Goal: Check status: Check status

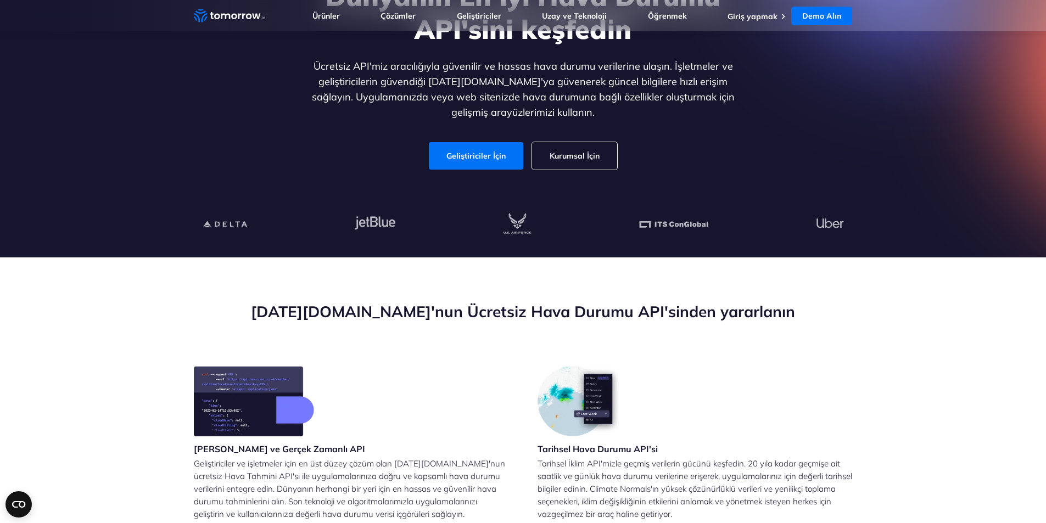
scroll to position [55, 0]
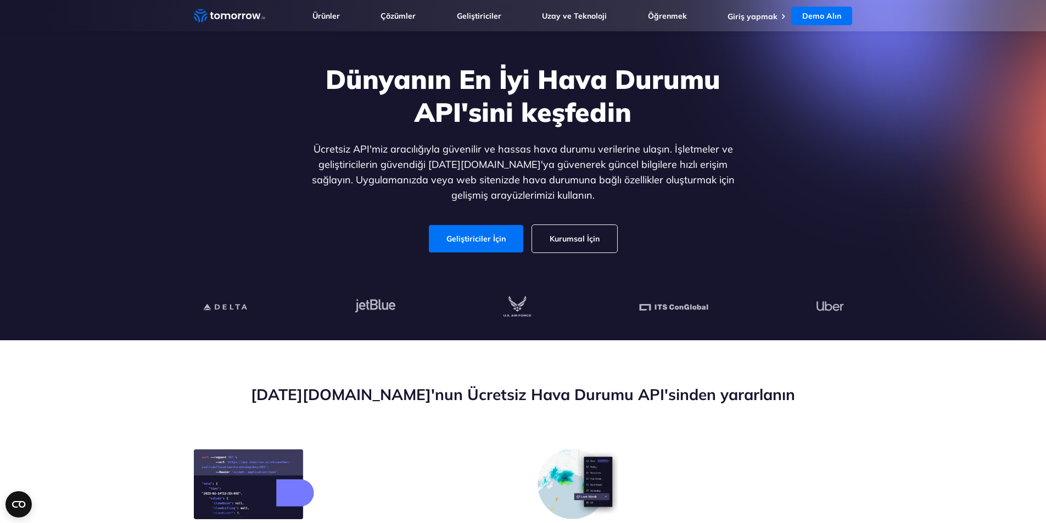
drag, startPoint x: 472, startPoint y: 247, endPoint x: 518, endPoint y: 271, distance: 51.3
click at [473, 247] on link "Geliştiriciler İçin" at bounding box center [476, 238] width 94 height 27
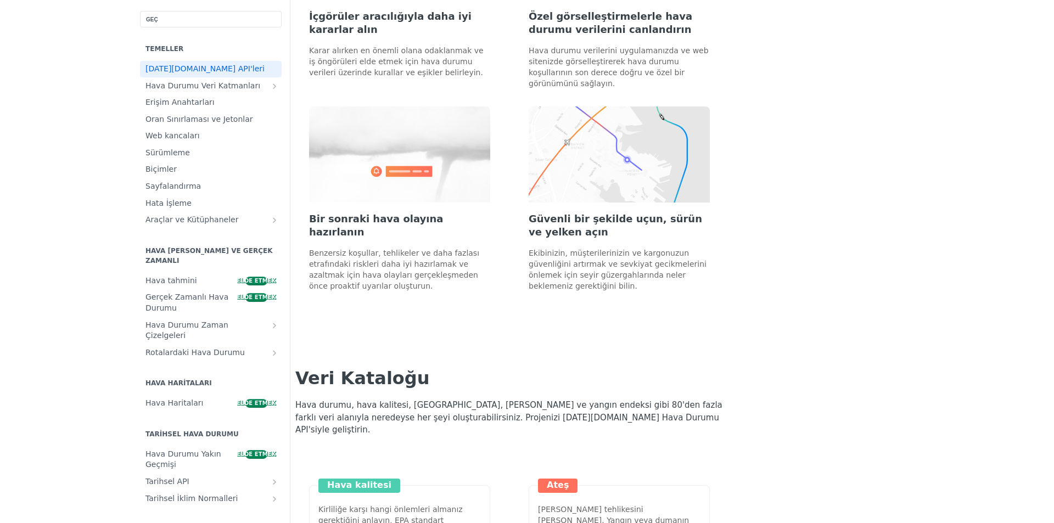
scroll to position [933, 0]
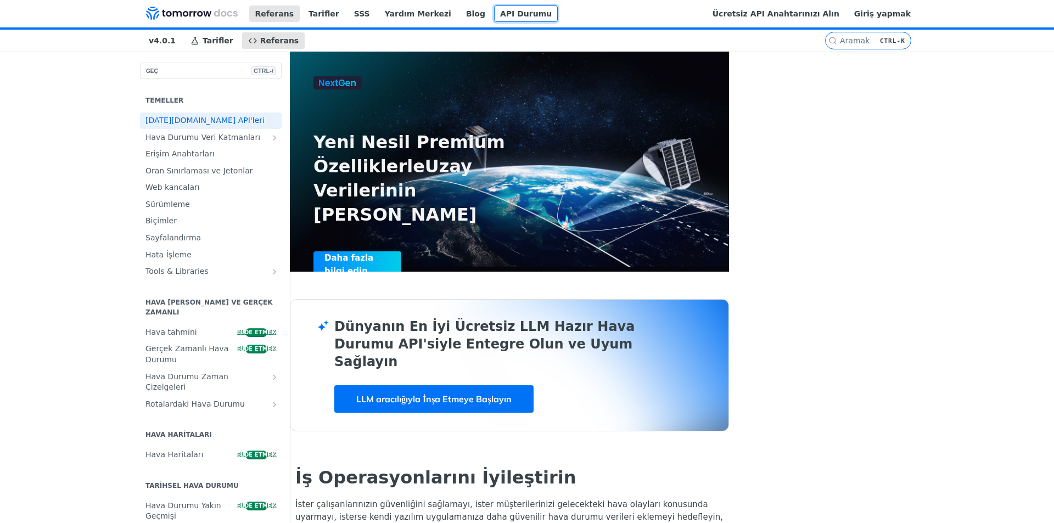
click at [500, 14] on font "API Durumu" at bounding box center [526, 13] width 52 height 9
